Goal: Task Accomplishment & Management: Complete application form

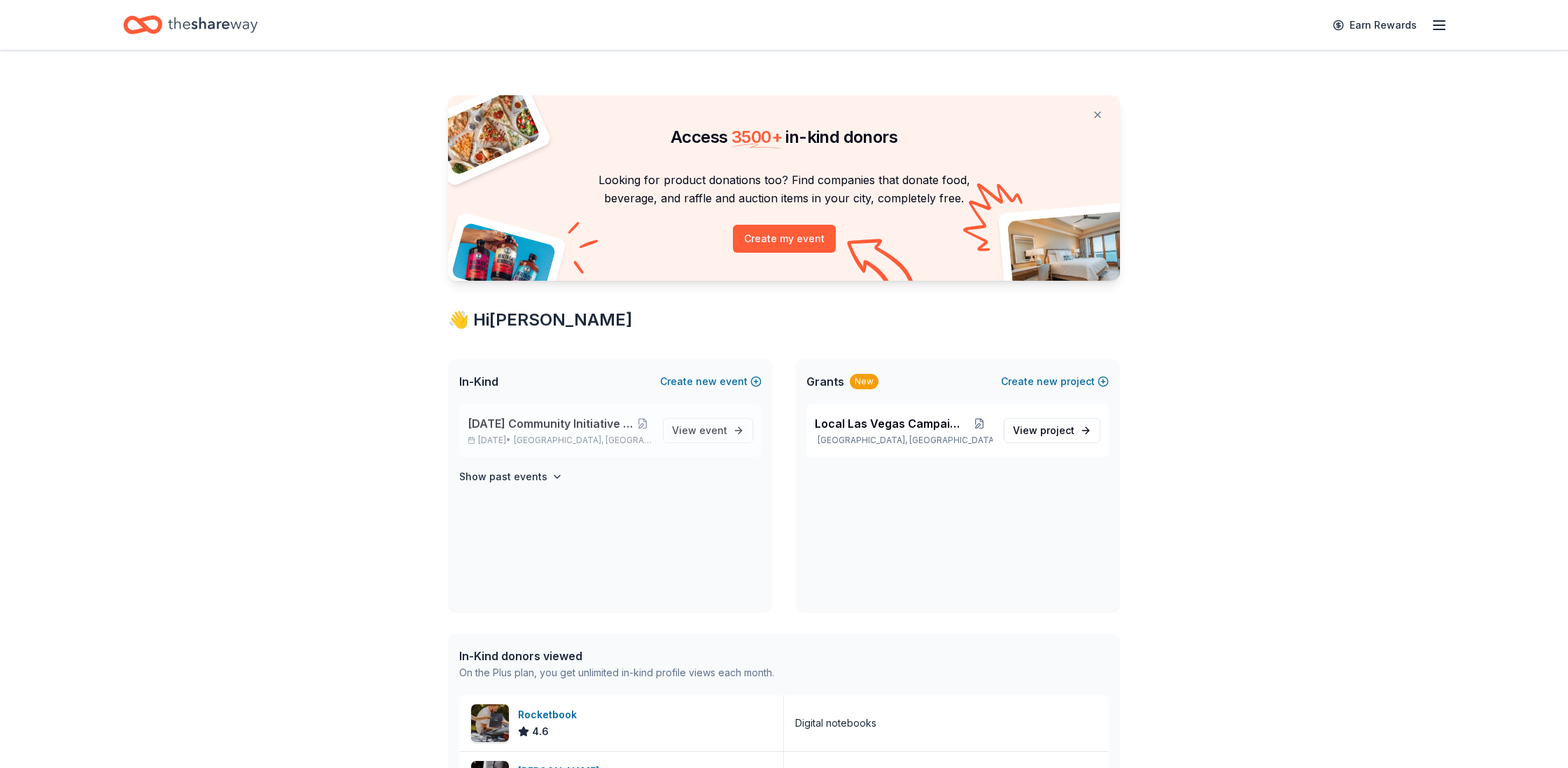
click at [616, 429] on span "[DATE] Community Initiative Silent Auction Event" at bounding box center [551, 424] width 167 height 17
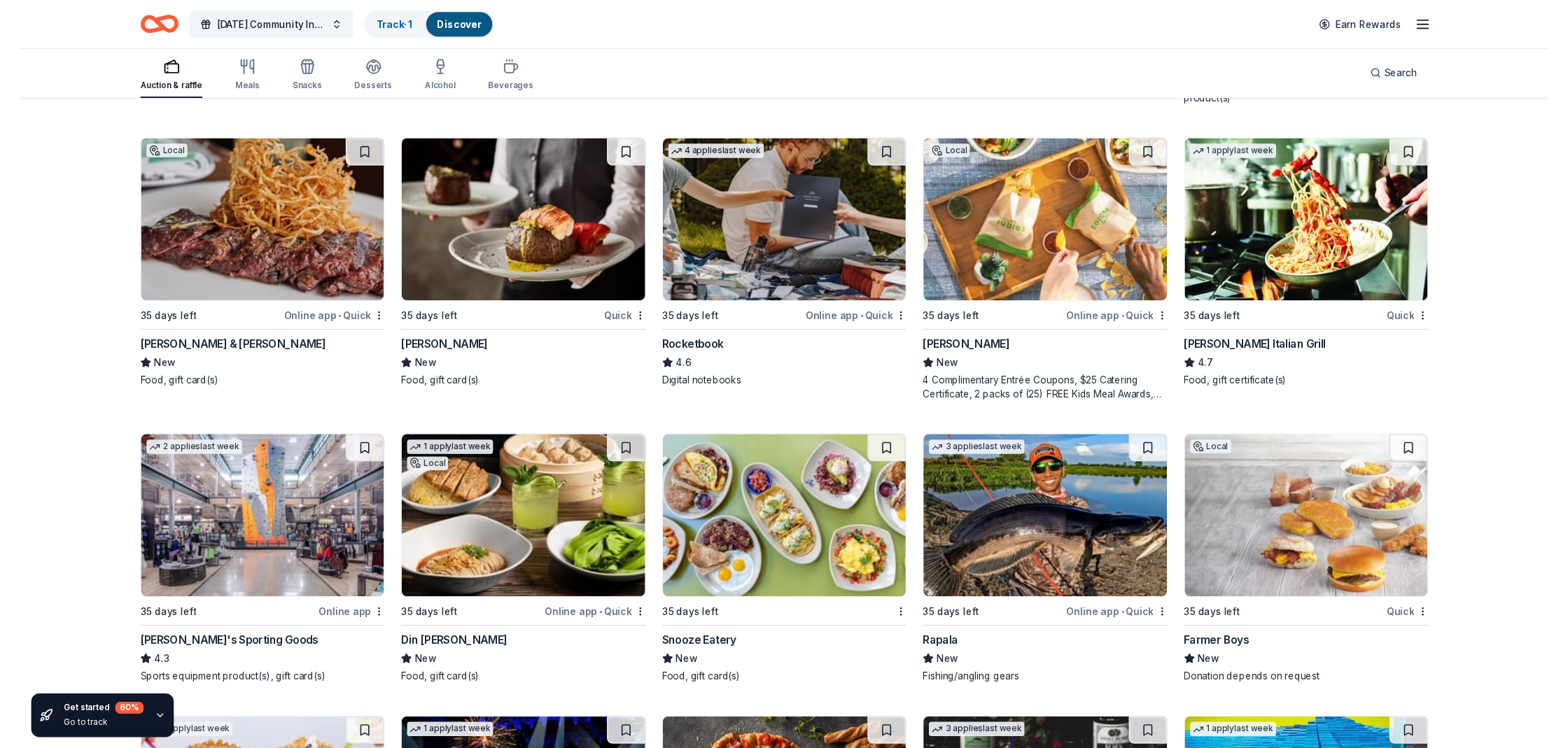
scroll to position [6686, 0]
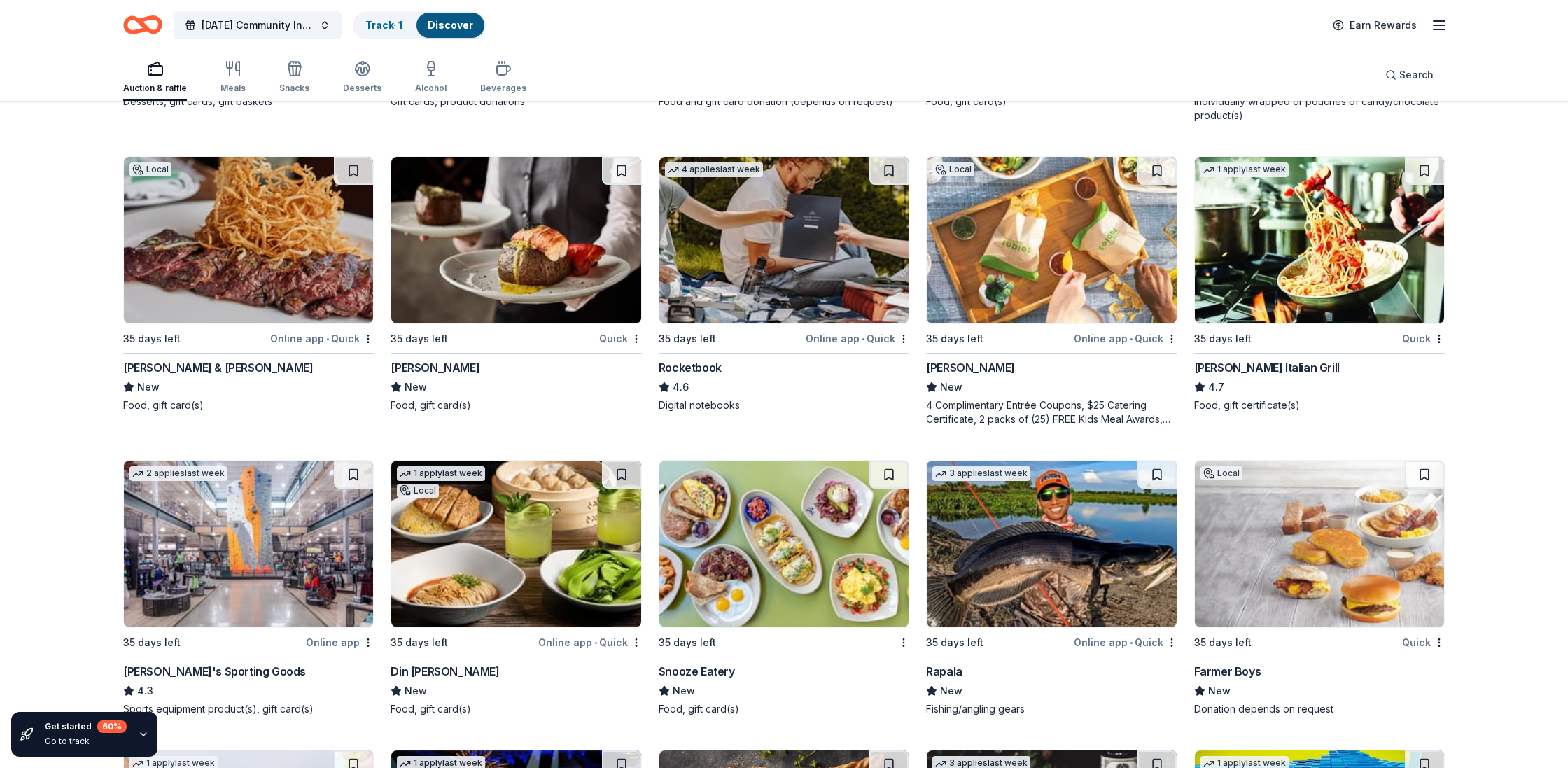
click at [1068, 223] on img at bounding box center [1051, 240] width 249 height 167
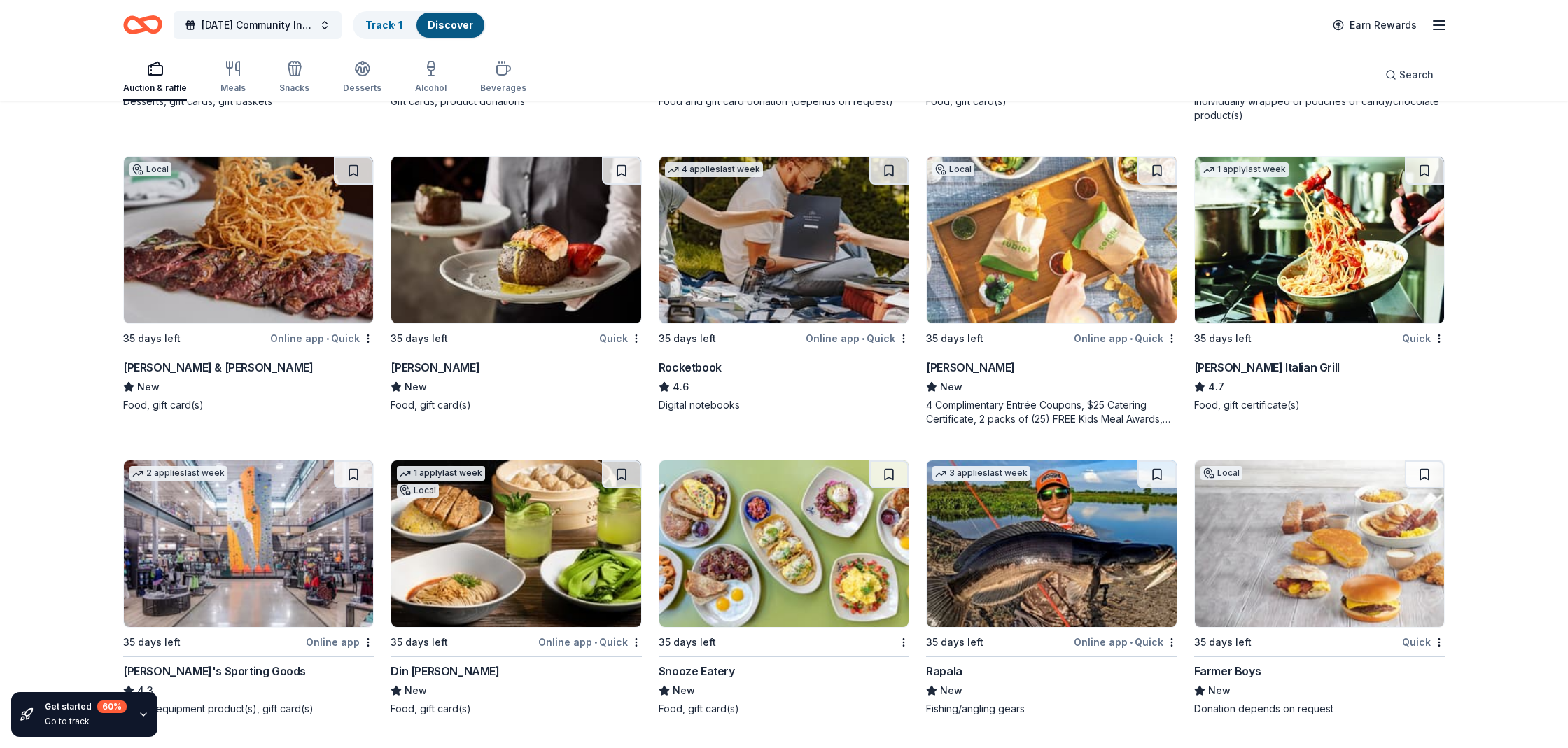
click at [1254, 285] on img at bounding box center [1320, 240] width 249 height 167
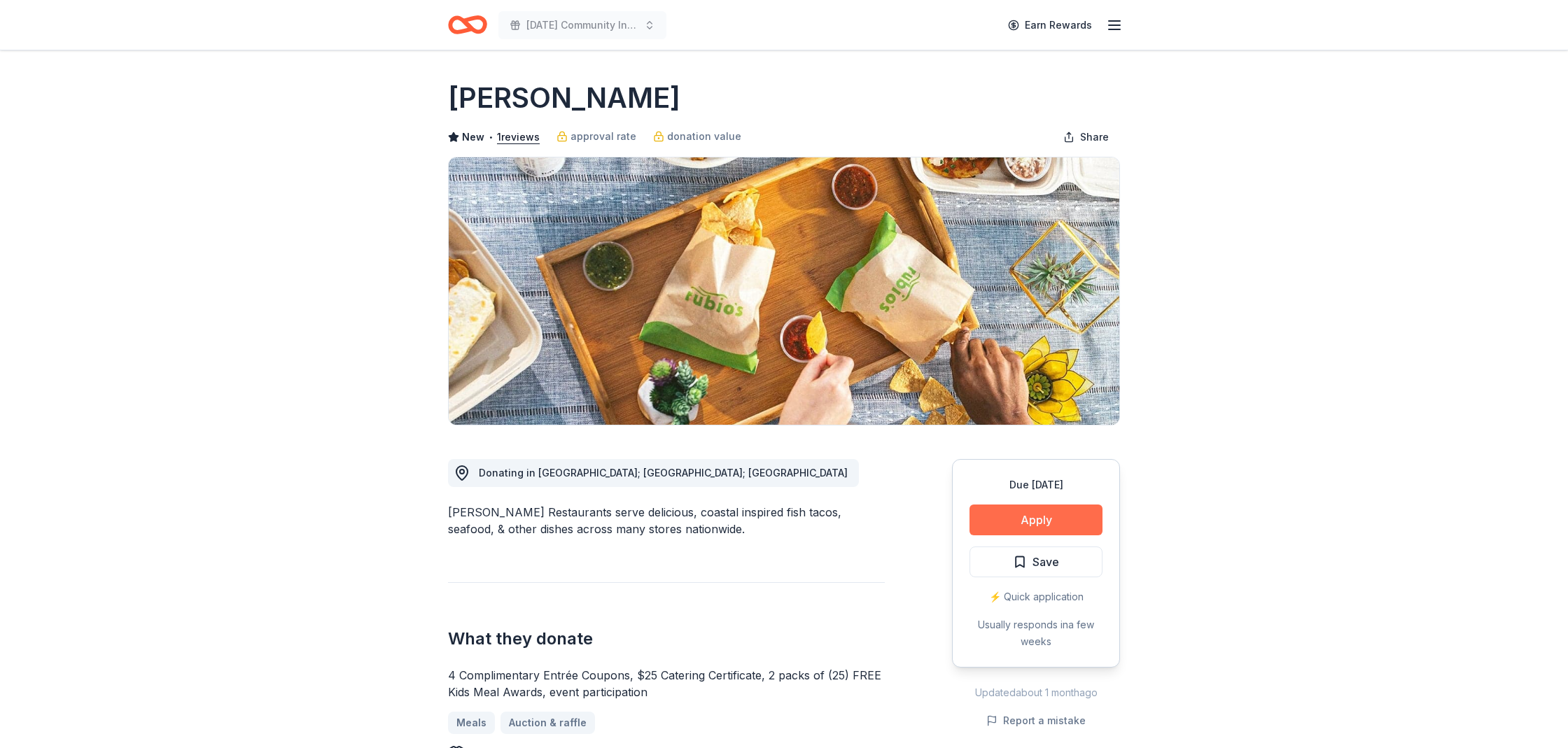
click at [1051, 517] on button "Apply" at bounding box center [1036, 520] width 133 height 31
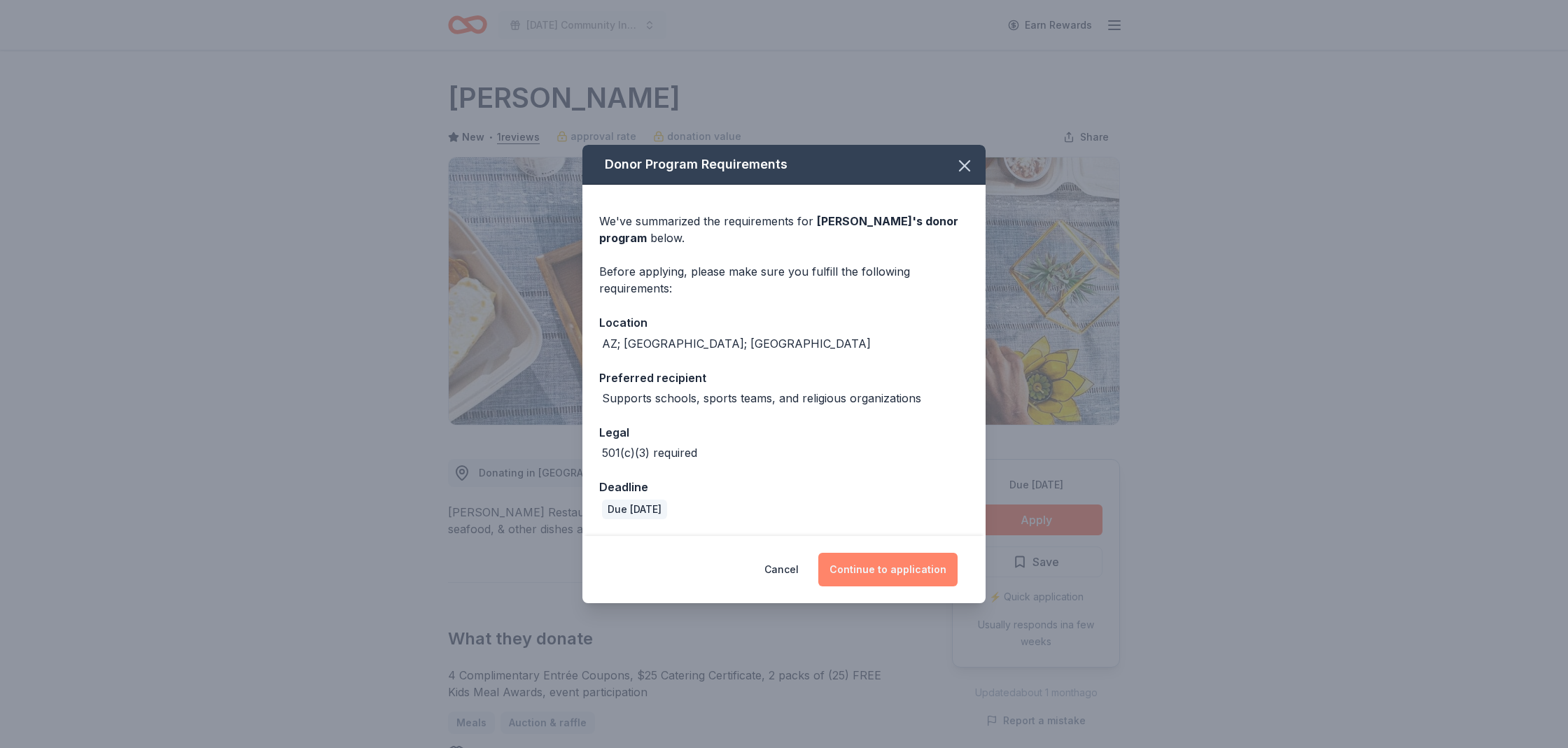
click at [896, 572] on button "Continue to application" at bounding box center [888, 570] width 140 height 34
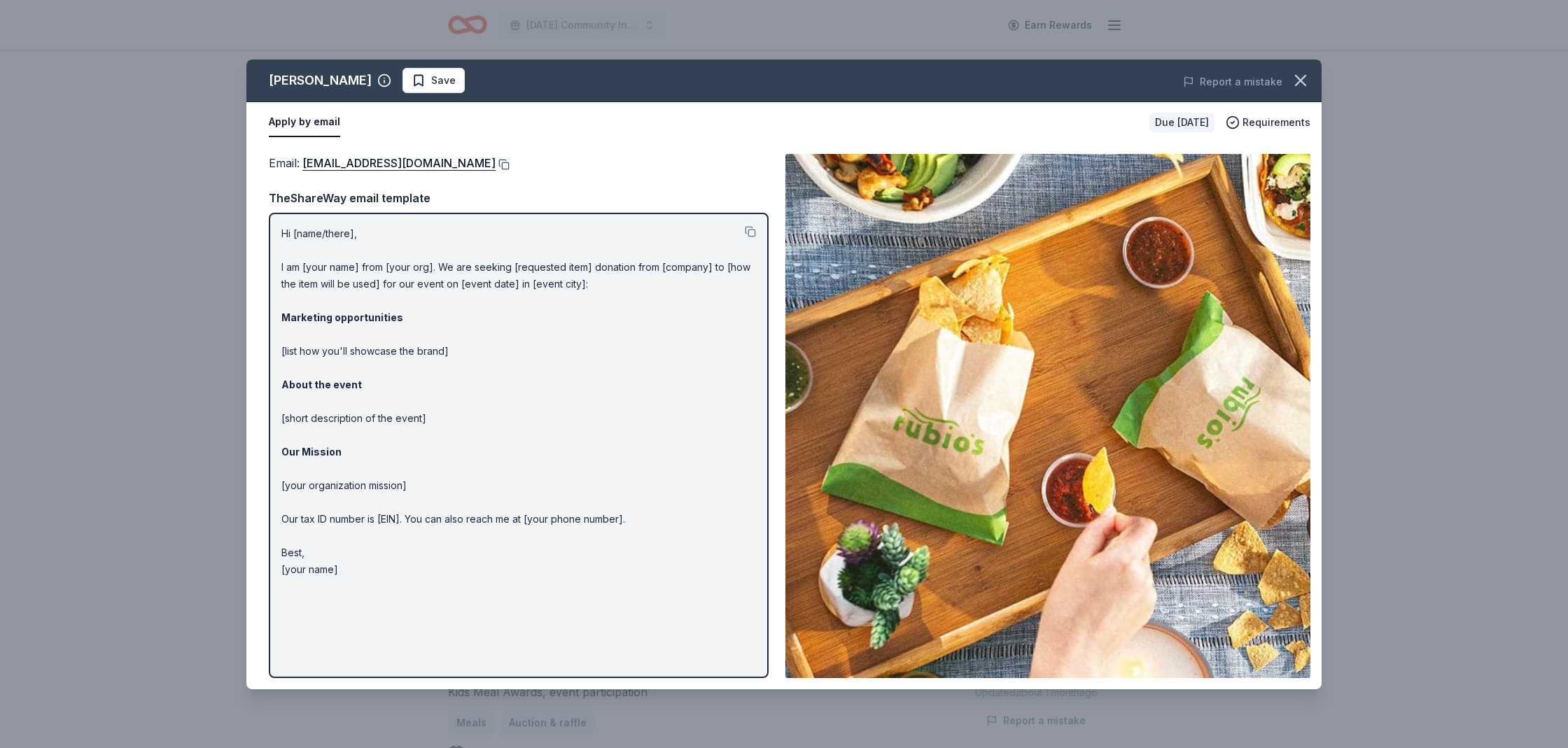
click at [496, 164] on button at bounding box center [502, 164] width 14 height 11
click at [1301, 76] on icon "button" at bounding box center [1300, 80] width 19 height 19
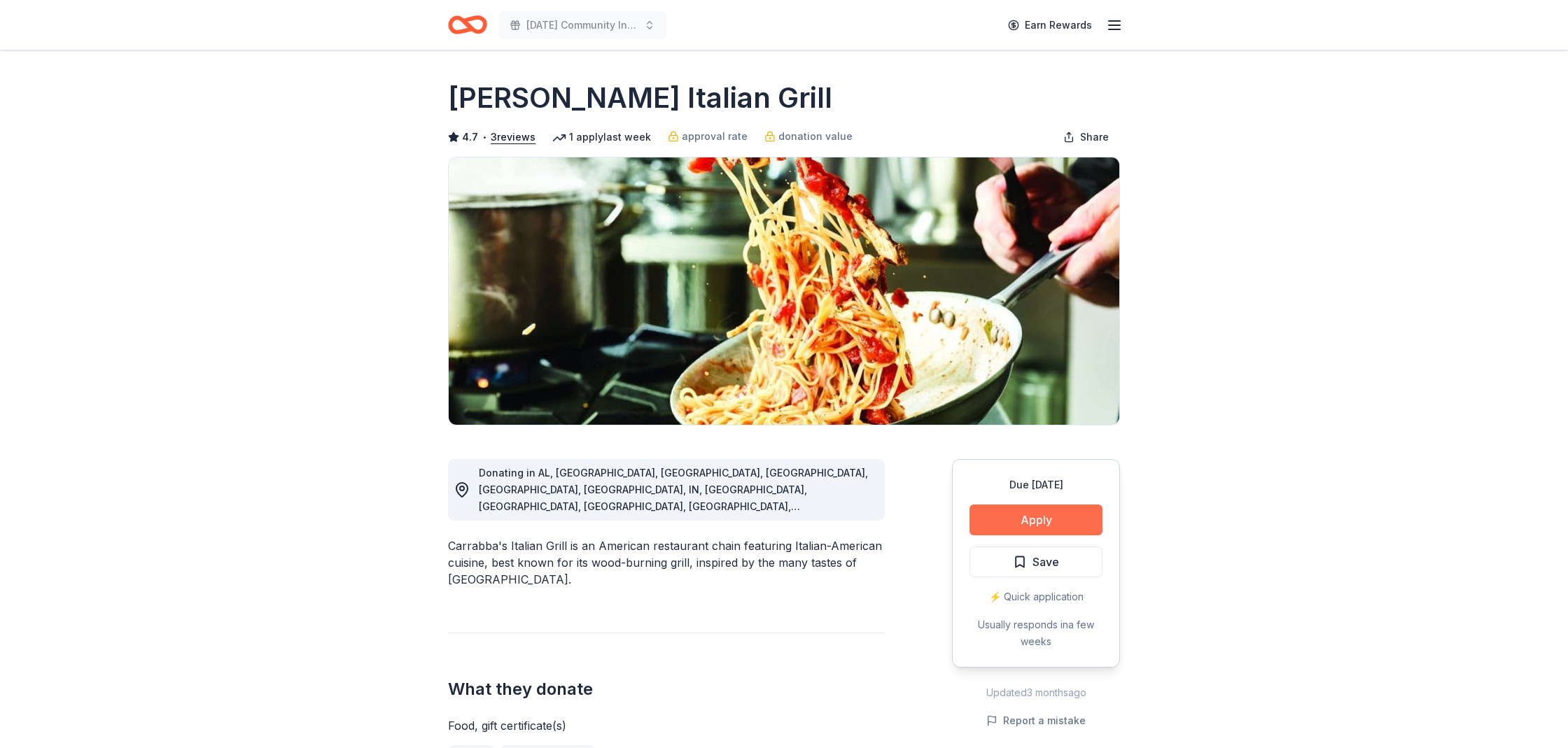
click at [1024, 527] on button "Apply" at bounding box center [1036, 520] width 133 height 31
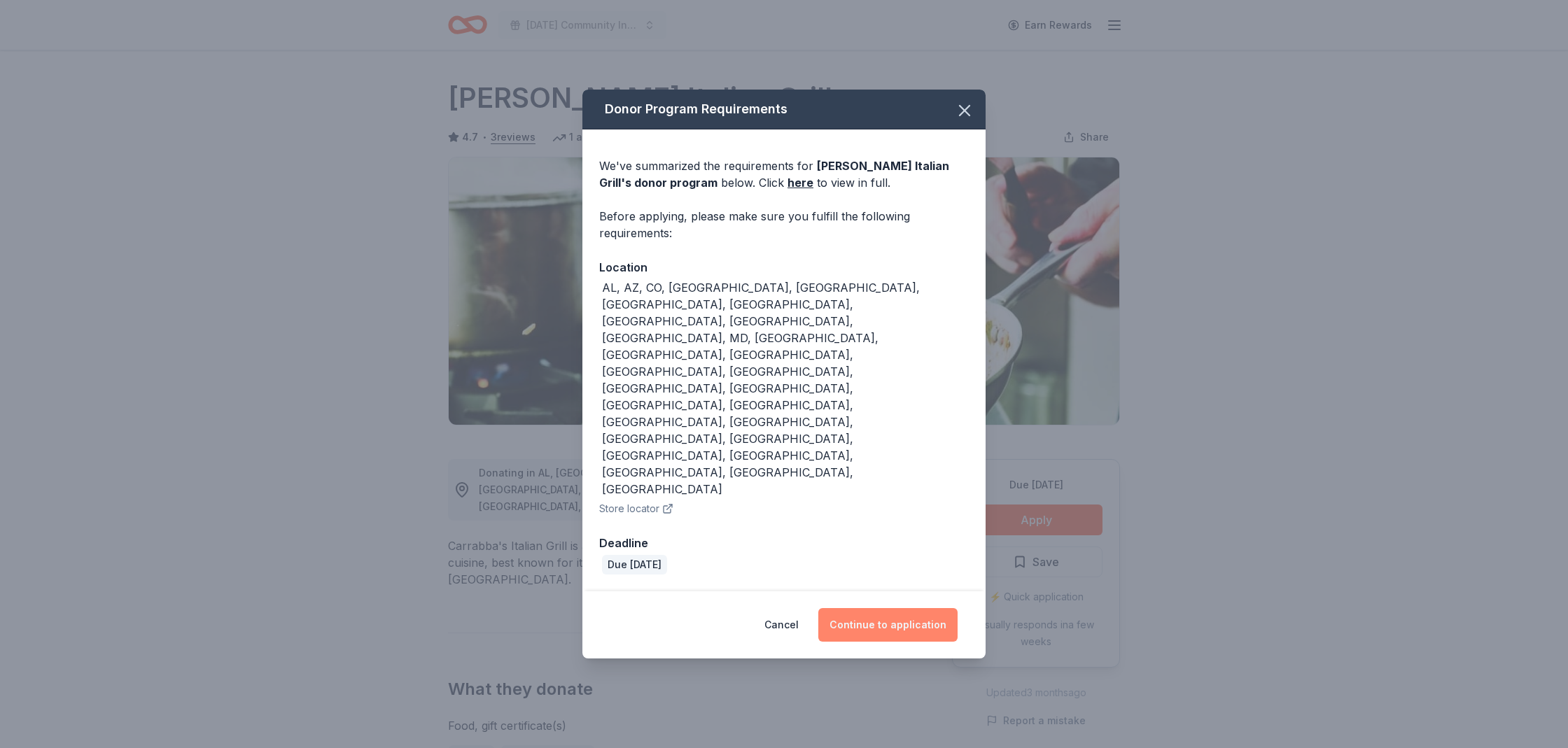
drag, startPoint x: 871, startPoint y: 529, endPoint x: 843, endPoint y: 533, distance: 28.3
click at [871, 608] on button "Continue to application" at bounding box center [888, 625] width 140 height 34
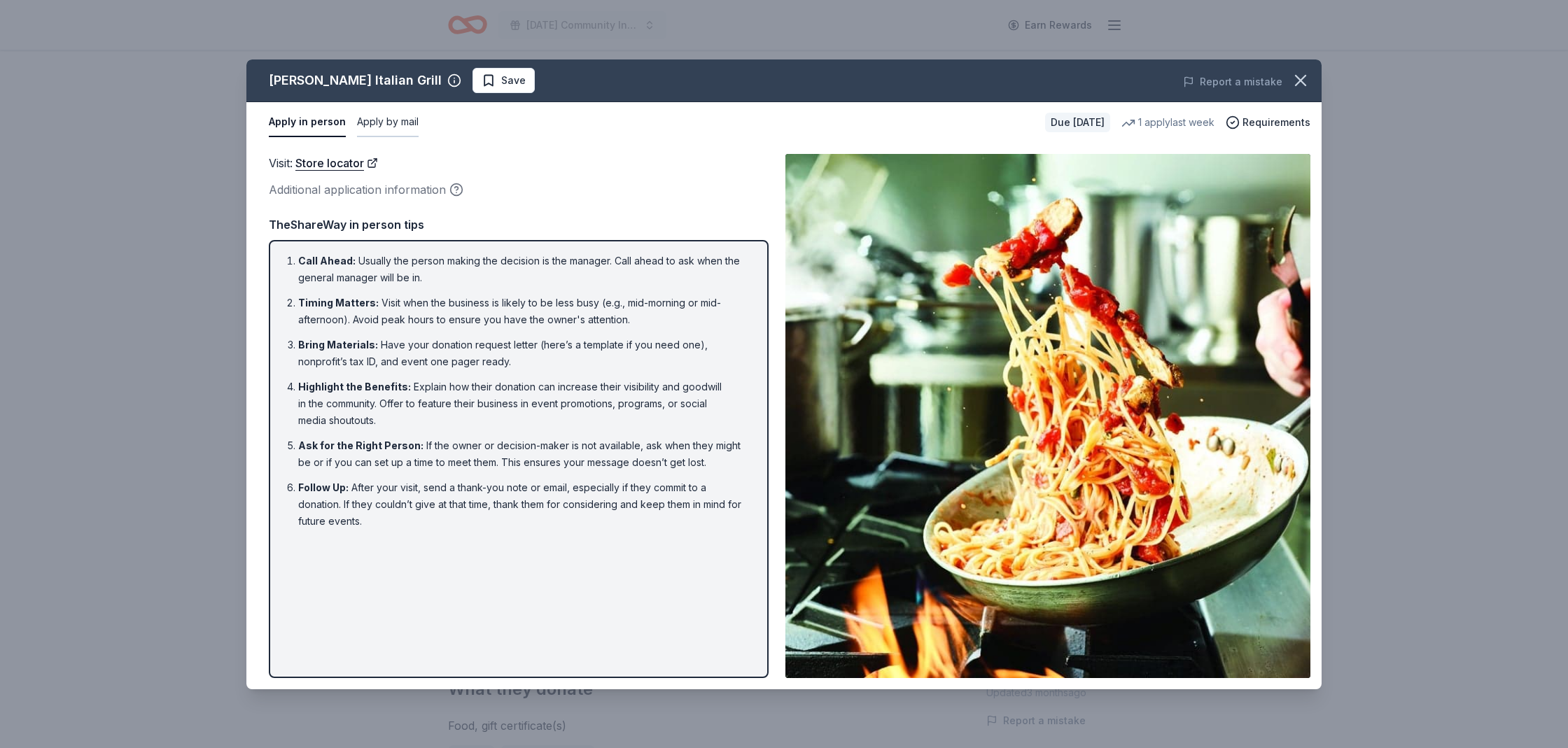
click at [389, 123] on button "Apply by mail" at bounding box center [387, 122] width 61 height 29
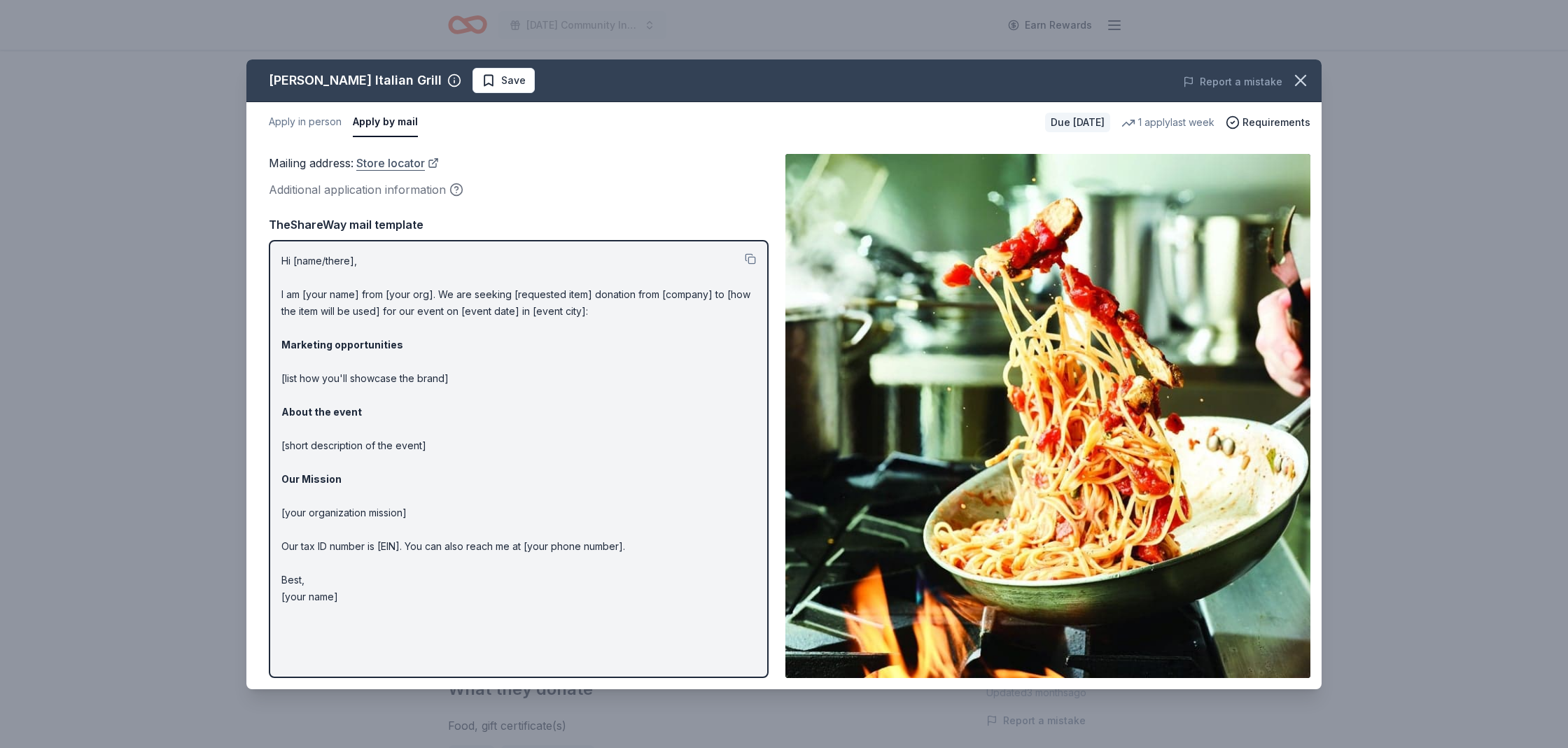
click at [401, 160] on link "Store locator" at bounding box center [397, 163] width 82 height 19
